Goal: Check status: Check status

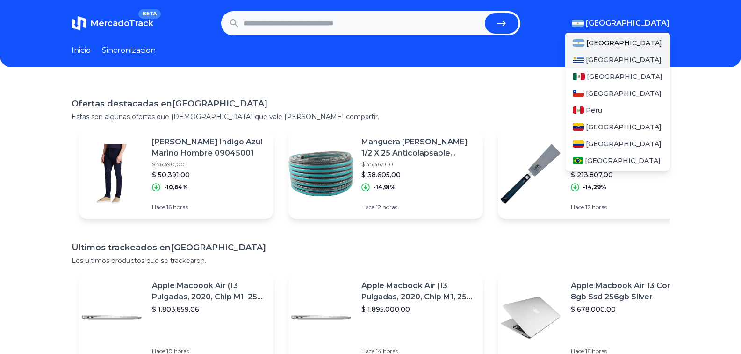
click at [615, 62] on span "[GEOGRAPHIC_DATA]" at bounding box center [624, 59] width 76 height 9
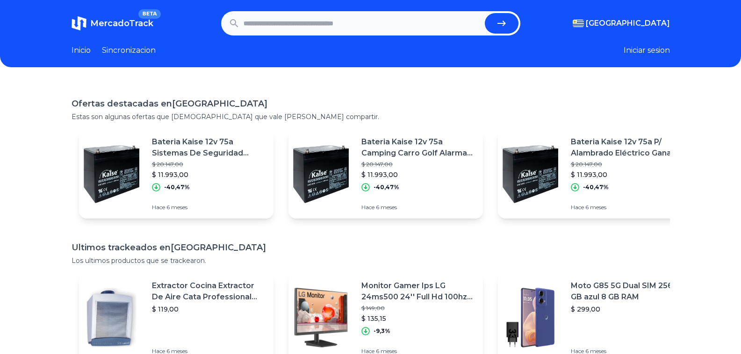
click at [641, 54] on button "Iniciar sesion" at bounding box center [646, 50] width 46 height 11
click at [279, 25] on input "text" at bounding box center [362, 23] width 237 height 21
type input "***"
click at [485, 13] on button "submit" at bounding box center [502, 23] width 34 height 21
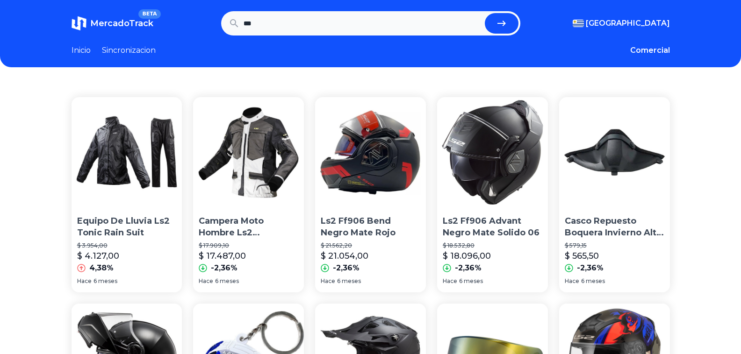
click at [361, 165] on img at bounding box center [370, 152] width 111 height 111
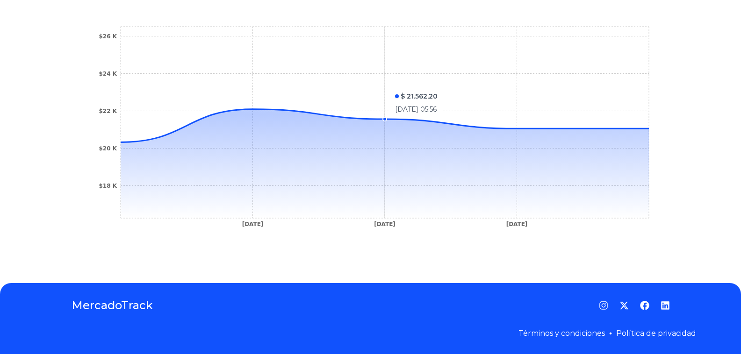
scroll to position [52, 0]
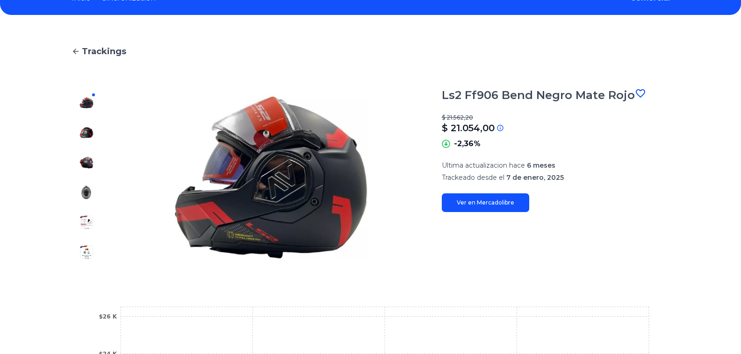
type input "***"
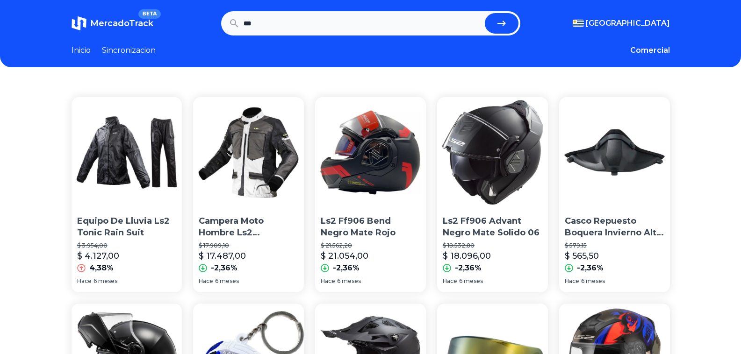
click at [130, 52] on link "Sincronizacion" at bounding box center [129, 50] width 54 height 11
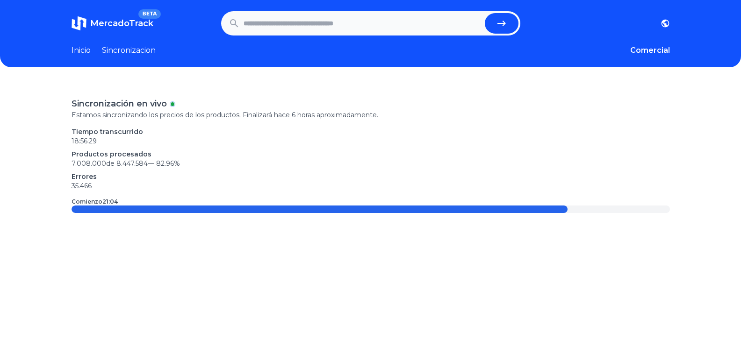
click at [126, 134] on p "Tiempo transcurrido" at bounding box center [371, 131] width 598 height 9
click at [122, 20] on span "MercadoTrack" at bounding box center [121, 23] width 63 height 10
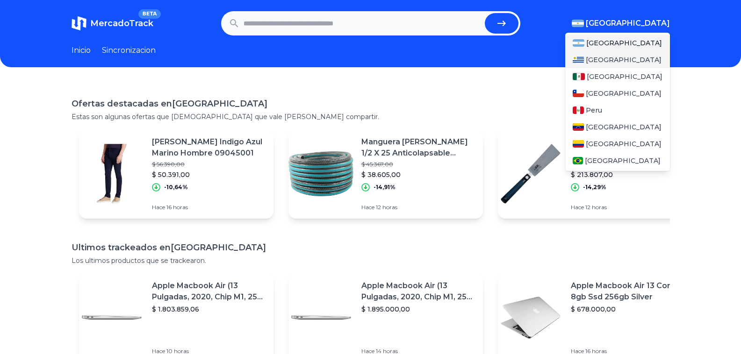
click at [613, 57] on span "[GEOGRAPHIC_DATA]" at bounding box center [624, 59] width 76 height 9
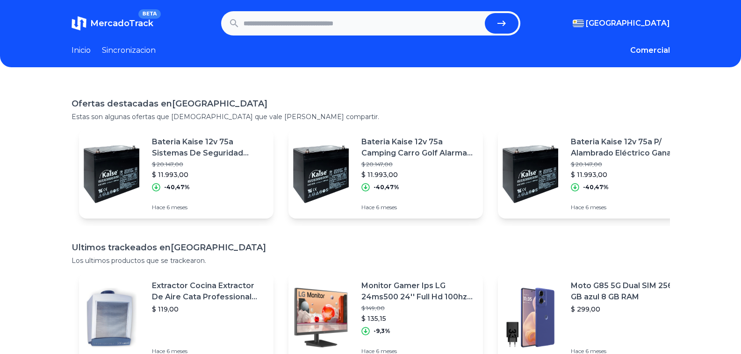
click at [107, 26] on span "MercadoTrack" at bounding box center [121, 23] width 63 height 10
click at [148, 13] on span "BETA" at bounding box center [149, 13] width 22 height 9
click at [141, 49] on link "Sincronizacion" at bounding box center [129, 50] width 54 height 11
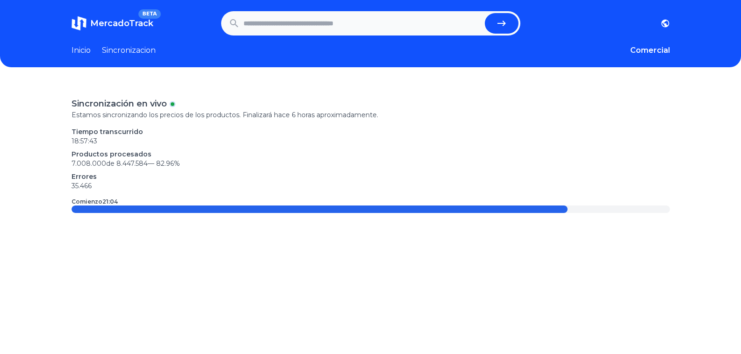
click at [89, 50] on link "Inicio" at bounding box center [81, 50] width 19 height 11
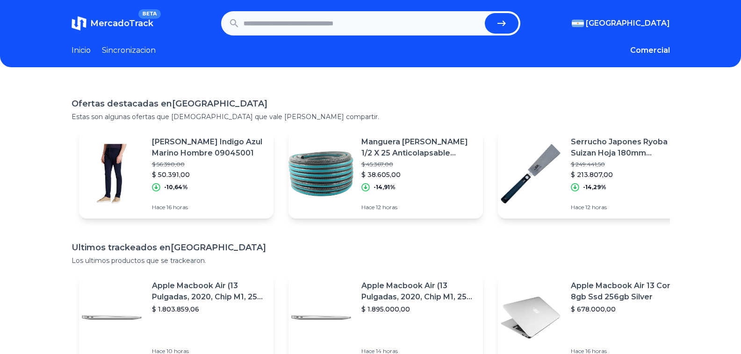
click at [274, 17] on input "text" at bounding box center [362, 23] width 237 height 21
type input "***"
click at [485, 13] on button "submit" at bounding box center [502, 23] width 34 height 21
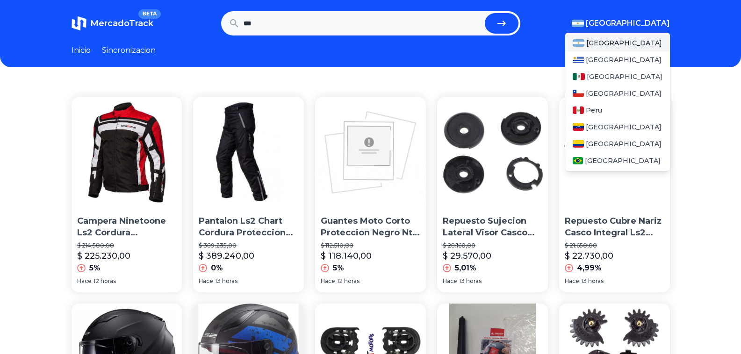
click at [649, 21] on span "[GEOGRAPHIC_DATA]" at bounding box center [628, 23] width 84 height 11
click at [629, 55] on div "[GEOGRAPHIC_DATA]" at bounding box center [617, 59] width 105 height 17
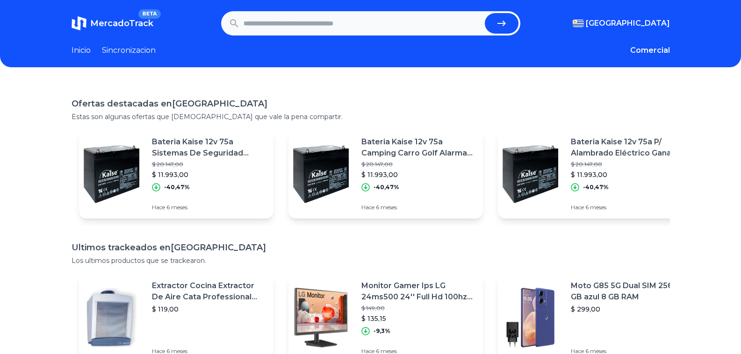
click at [463, 75] on div "MercadoTrack BETA Uruguay Argentina Uruguay Mexico Chile Peru Venezuela Colombi…" at bounding box center [370, 261] width 741 height 523
click at [340, 24] on input "text" at bounding box center [362, 23] width 237 height 21
type input "***"
click at [485, 13] on button "submit" at bounding box center [502, 23] width 34 height 21
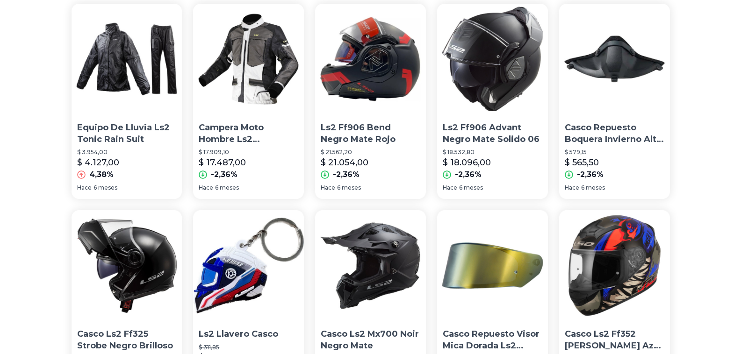
scroll to position [187, 0]
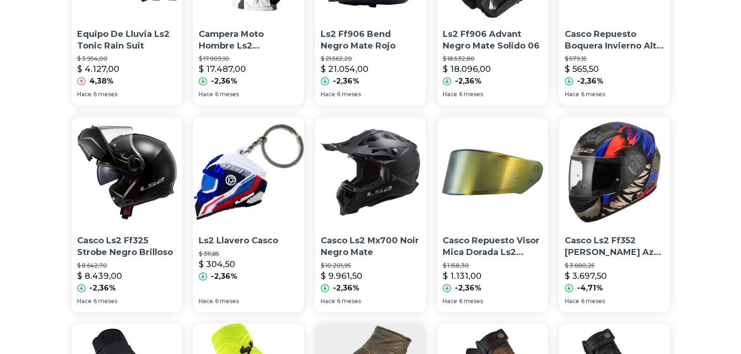
click at [371, 162] on img at bounding box center [370, 172] width 111 height 111
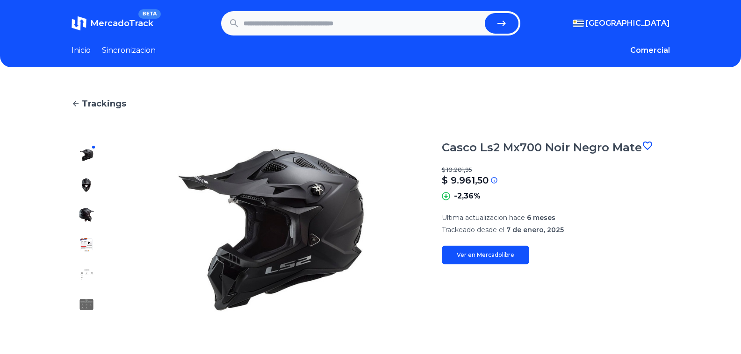
click at [479, 254] on link "Ver en Mercadolibre" at bounding box center [485, 255] width 87 height 19
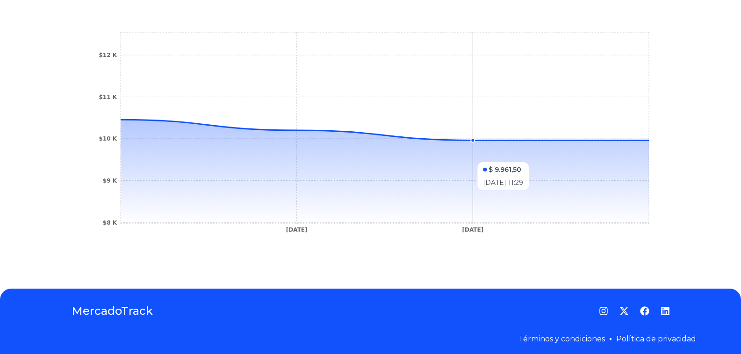
scroll to position [47, 0]
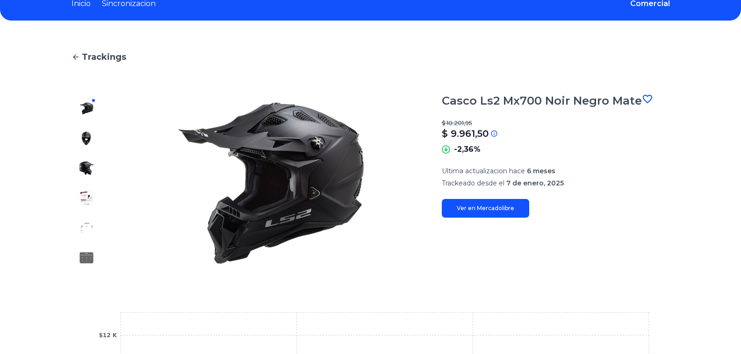
click at [486, 209] on link "Ver en Mercadolibre" at bounding box center [485, 208] width 87 height 19
click at [86, 140] on img at bounding box center [86, 138] width 15 height 15
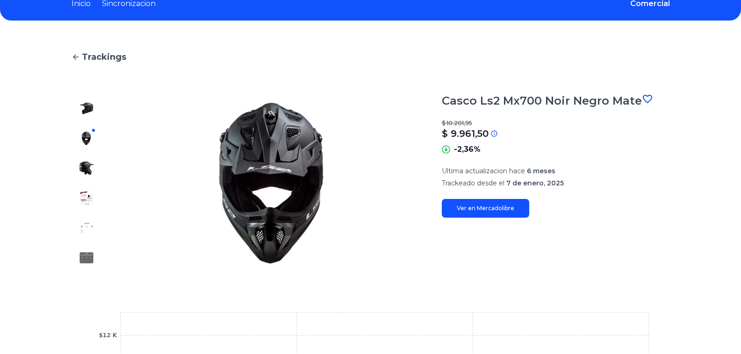
click at [87, 161] on img at bounding box center [86, 168] width 15 height 15
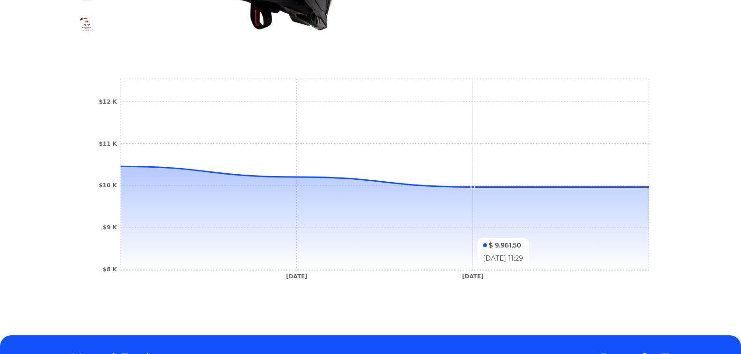
scroll to position [0, 0]
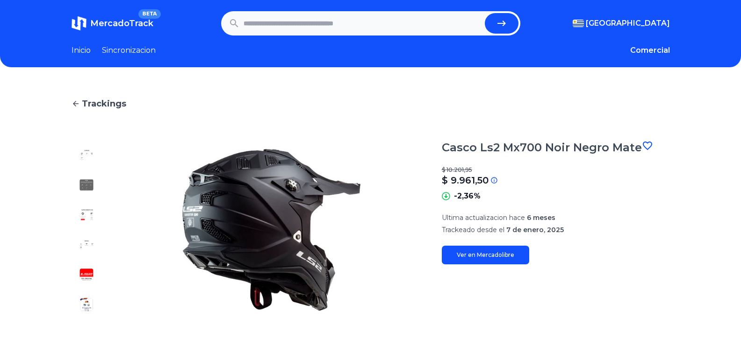
click at [499, 257] on link "Ver en Mercadolibre" at bounding box center [485, 255] width 87 height 19
click at [84, 100] on link "Trackings" at bounding box center [371, 103] width 598 height 13
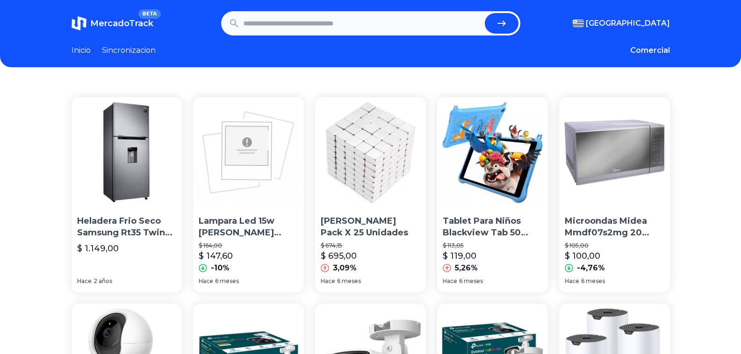
click at [142, 51] on link "Sincronizacion" at bounding box center [129, 50] width 54 height 11
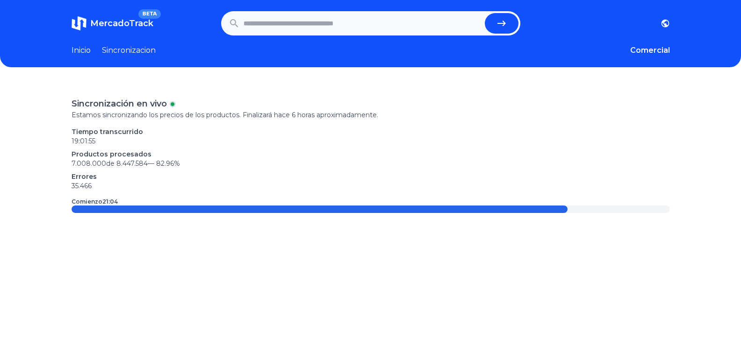
click at [104, 201] on p "Comienzo 21:04" at bounding box center [95, 201] width 46 height 7
click at [241, 168] on p "7.008.000 de 8.447.584 — 82.96 %" at bounding box center [371, 163] width 598 height 9
